Goal: Find specific page/section: Find specific page/section

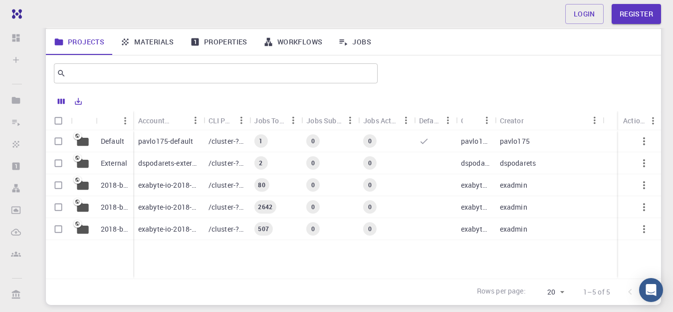
scroll to position [29, 0]
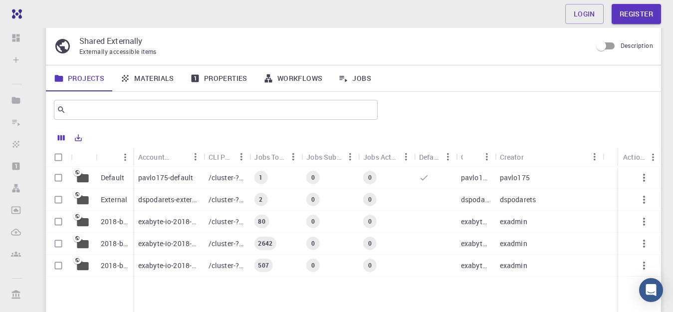
click at [143, 81] on link "Materials" at bounding box center [147, 78] width 70 height 26
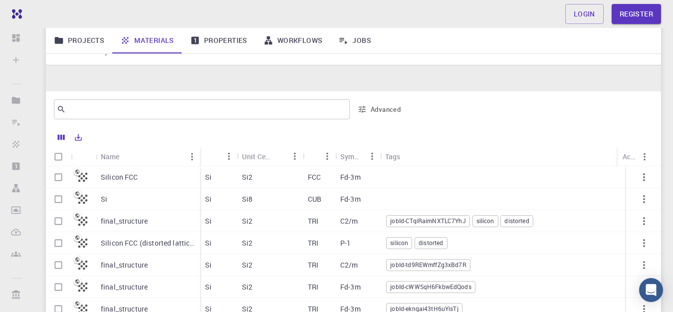
scroll to position [135, 0]
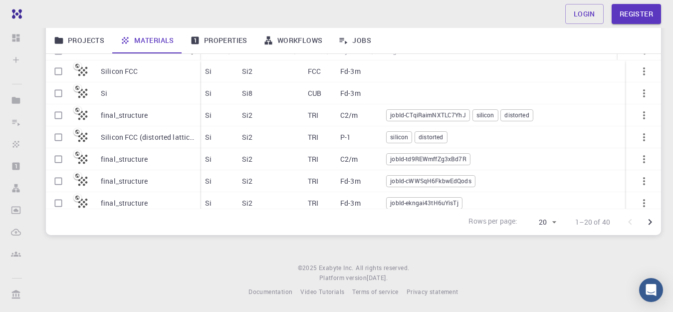
click at [140, 183] on p "final_structure" at bounding box center [124, 181] width 47 height 10
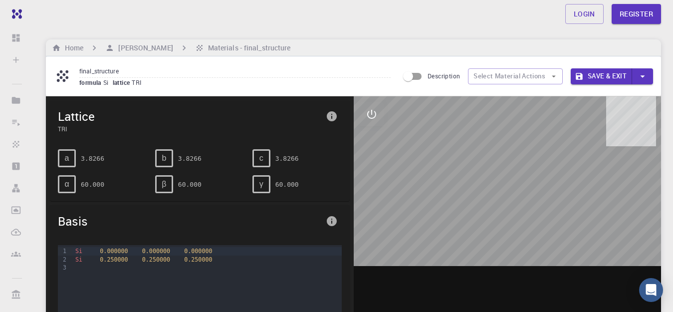
drag, startPoint x: 500, startPoint y: 186, endPoint x: 466, endPoint y: 186, distance: 33.9
click at [466, 186] on div at bounding box center [508, 251] width 308 height 310
